Goal: Task Accomplishment & Management: Use online tool/utility

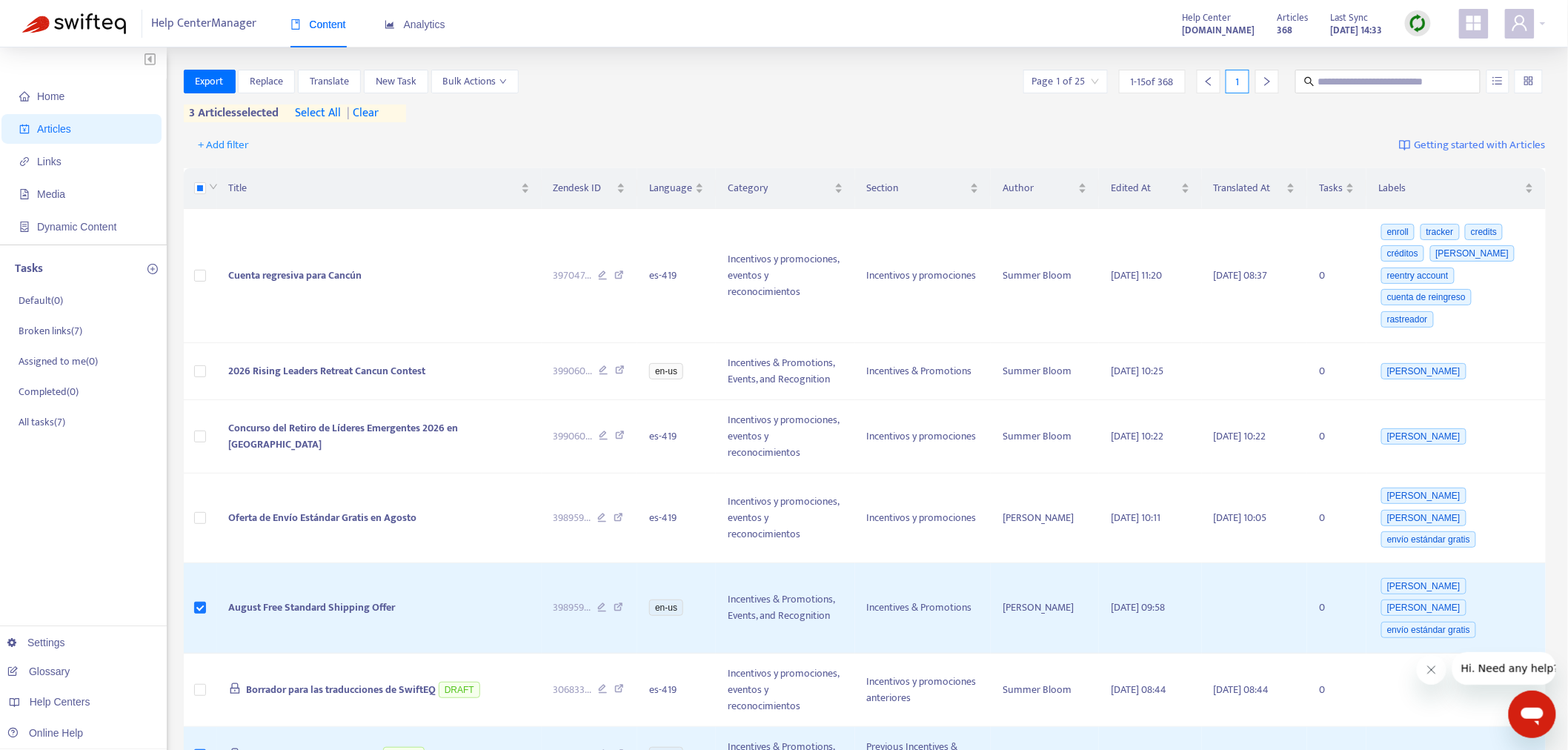
click at [1422, 24] on img at bounding box center [1417, 23] width 18 height 18
click at [1461, 69] on link "Full Sync" at bounding box center [1444, 76] width 54 height 17
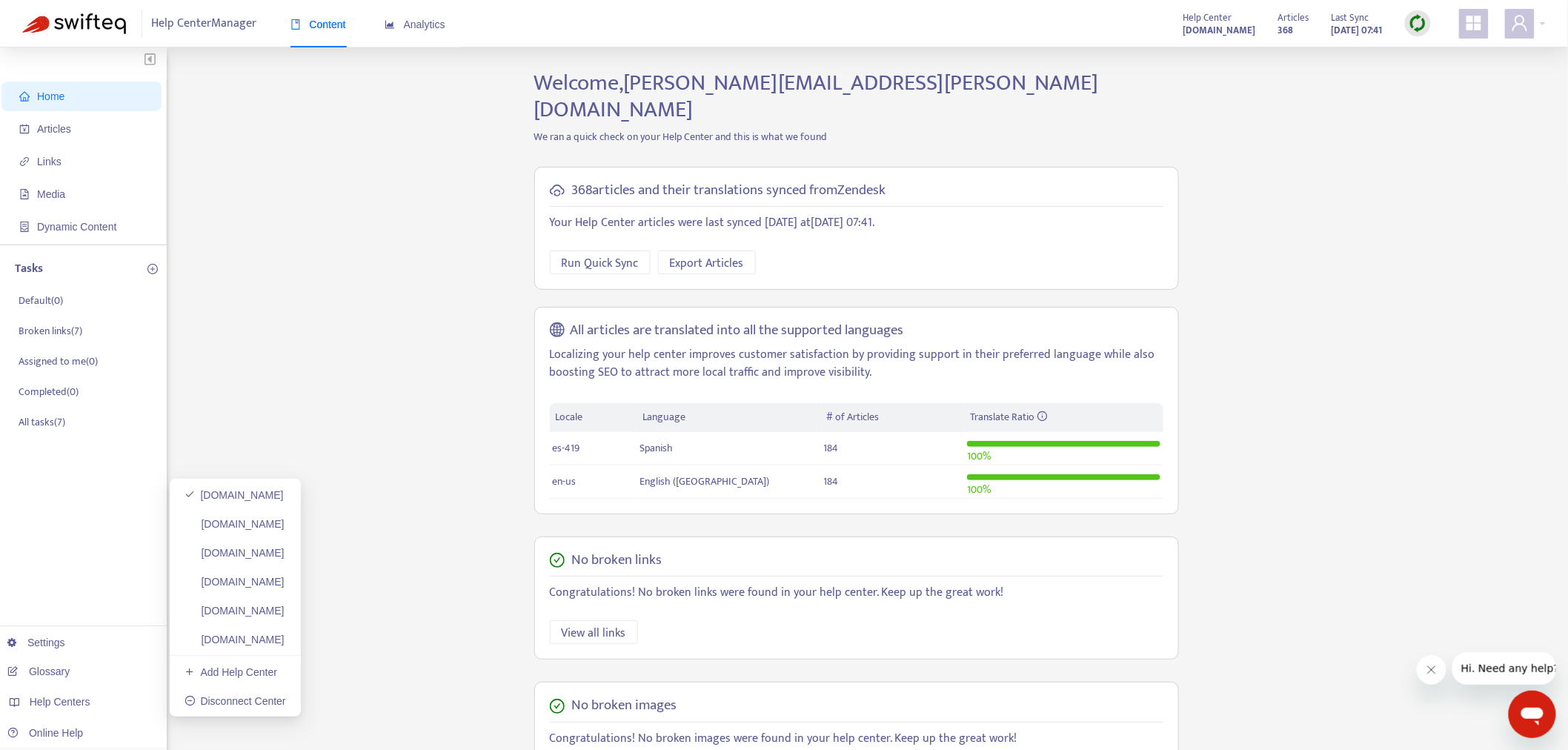
drag, startPoint x: 321, startPoint y: 517, endPoint x: 460, endPoint y: 519, distance: 139.0
click at [285, 518] on link "[DOMAIN_NAME]" at bounding box center [235, 523] width 100 height 11
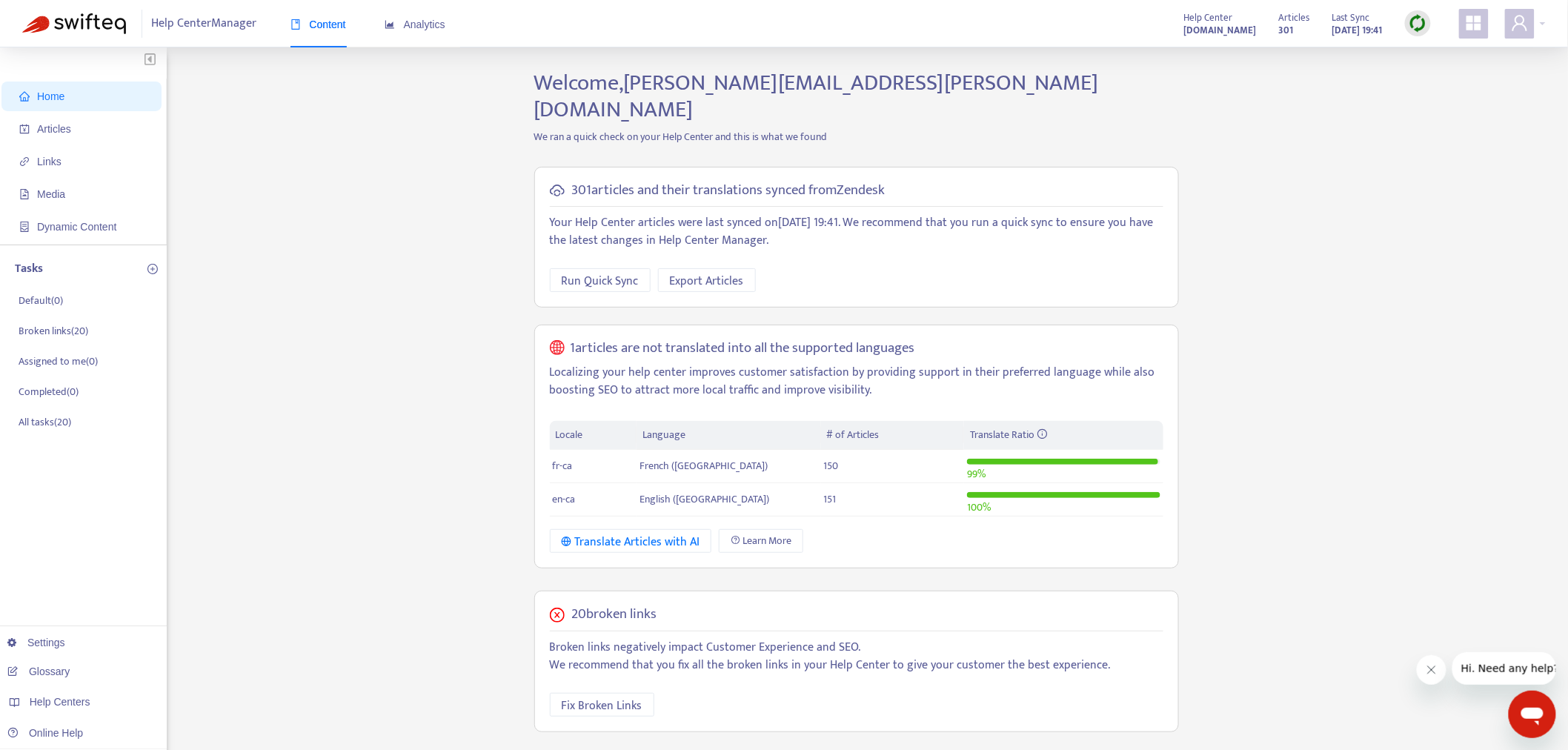
click at [1418, 16] on div at bounding box center [1418, 24] width 26 height 30
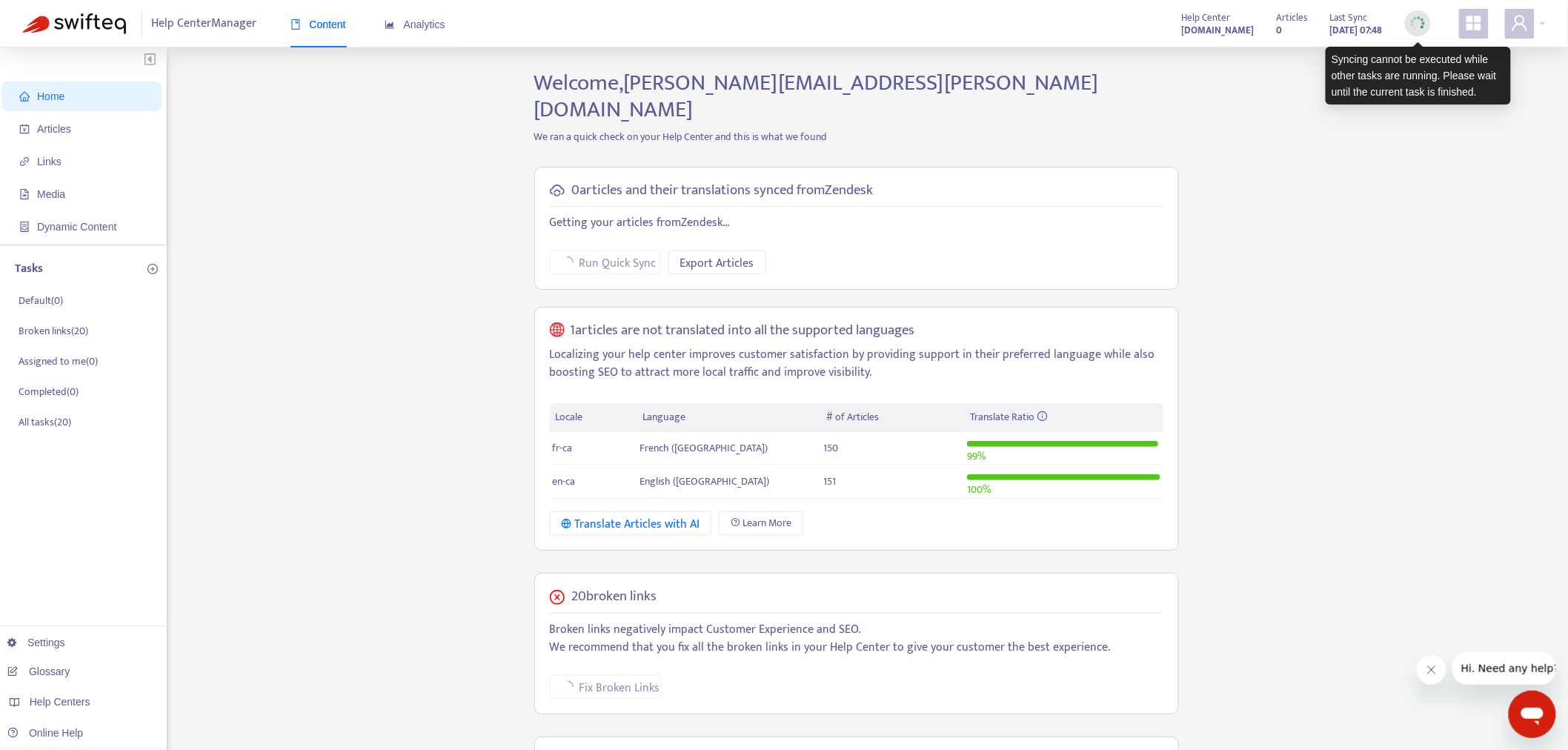
click at [1422, 26] on img at bounding box center [1417, 23] width 18 height 18
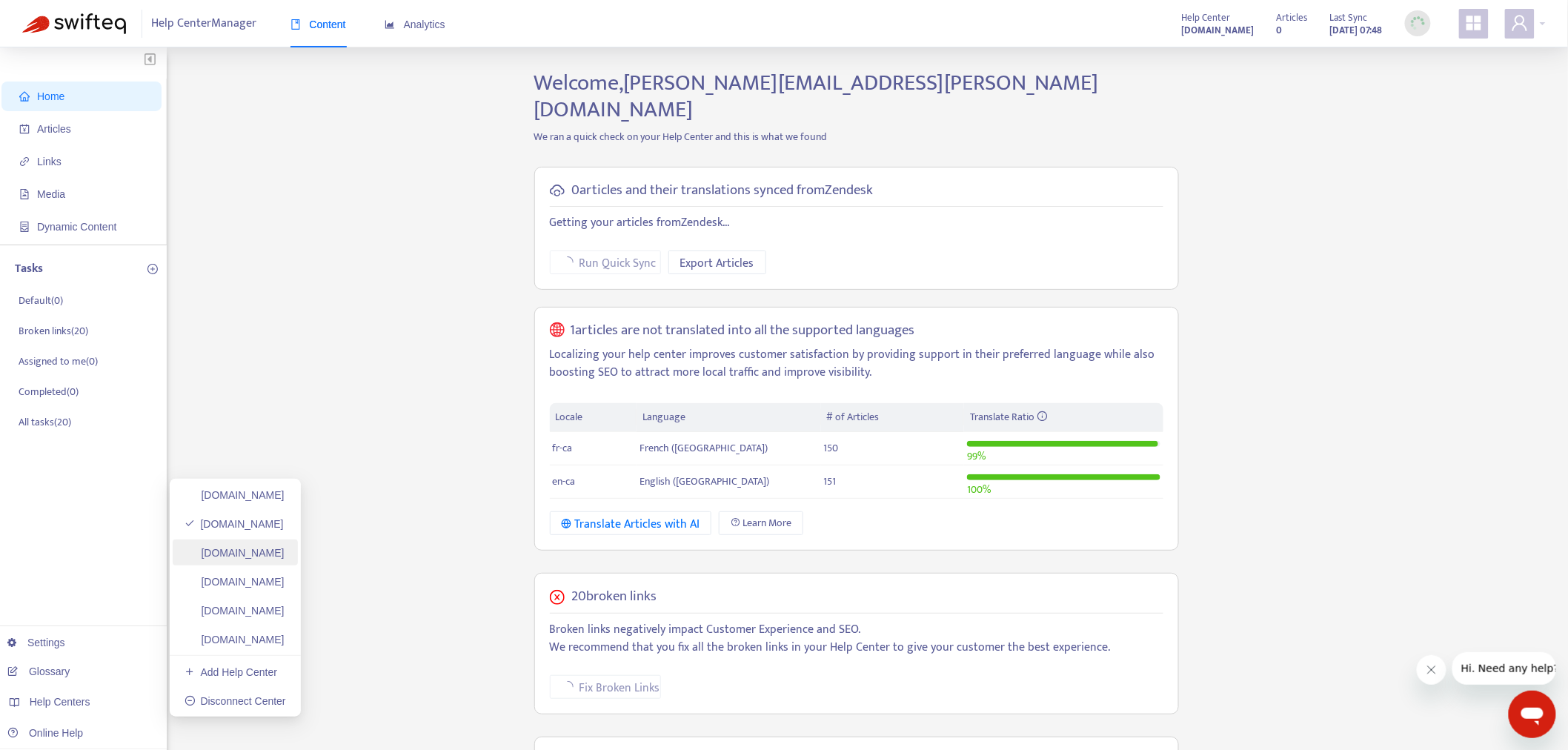
click at [285, 556] on link "helpcenter.plexusworldwide.com.au" at bounding box center [235, 552] width 100 height 11
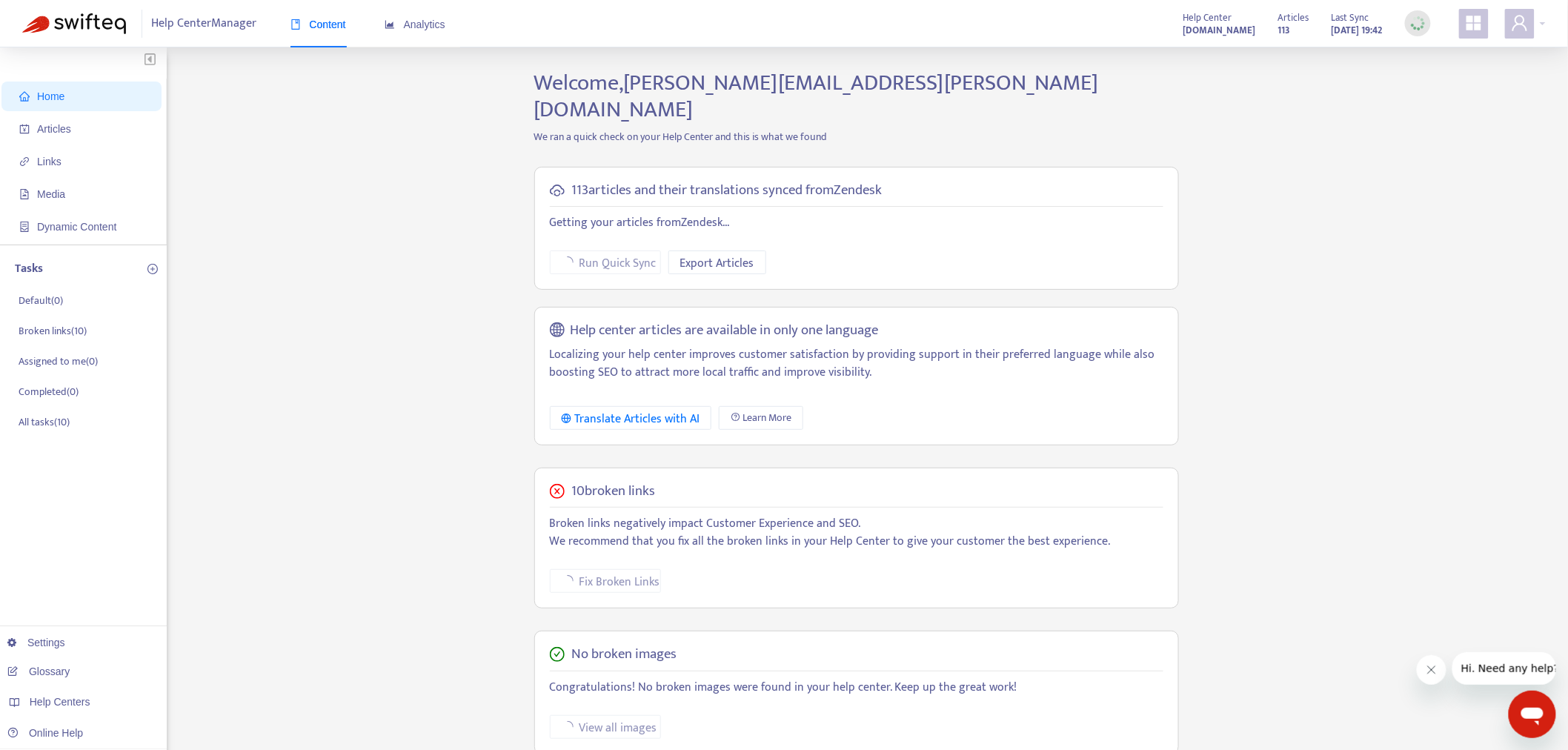
click at [1419, 34] on div at bounding box center [1418, 24] width 26 height 26
drag, startPoint x: 330, startPoint y: 588, endPoint x: 542, endPoint y: 566, distance: 213.1
click at [285, 587] on link "[DOMAIN_NAME]" at bounding box center [235, 581] width 100 height 11
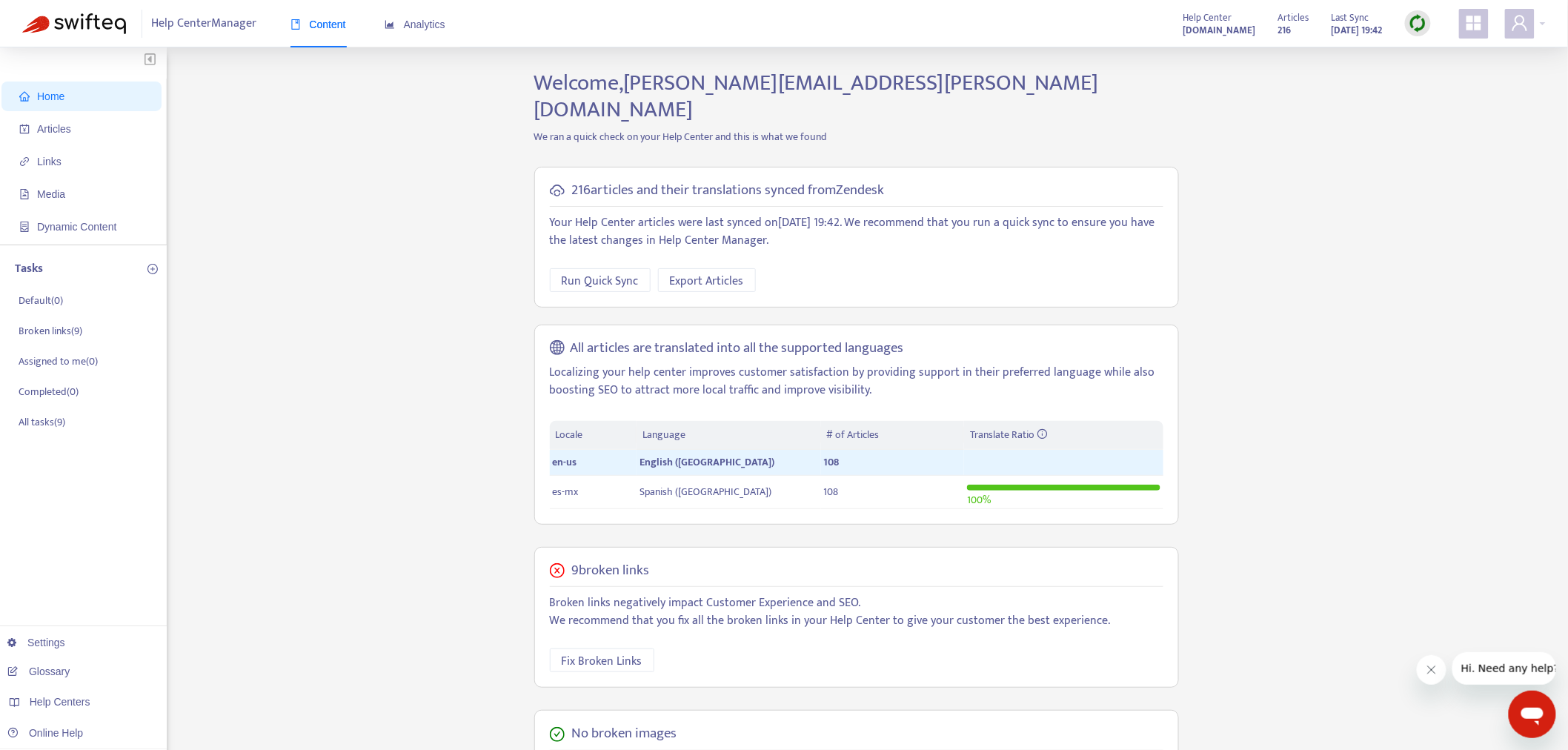
click at [1422, 26] on img at bounding box center [1417, 23] width 18 height 18
click at [1450, 76] on link "Full Sync" at bounding box center [1444, 76] width 54 height 17
